Goal: Navigation & Orientation: Find specific page/section

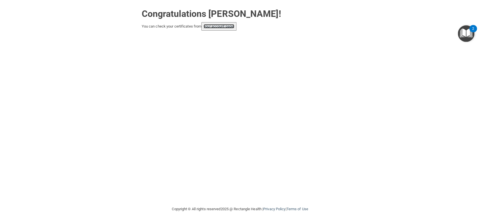
click at [227, 26] on link "your account page!" at bounding box center [218, 26] width 31 height 4
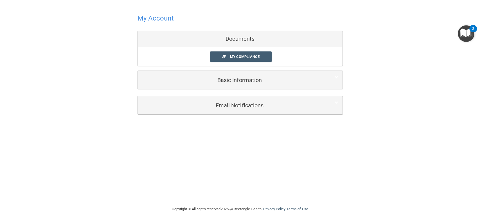
click at [168, 24] on div at bounding box center [239, 18] width 205 height 14
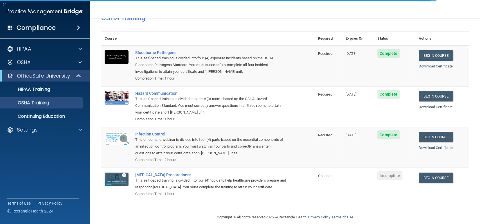
scroll to position [32, 0]
